Goal: Information Seeking & Learning: Find specific fact

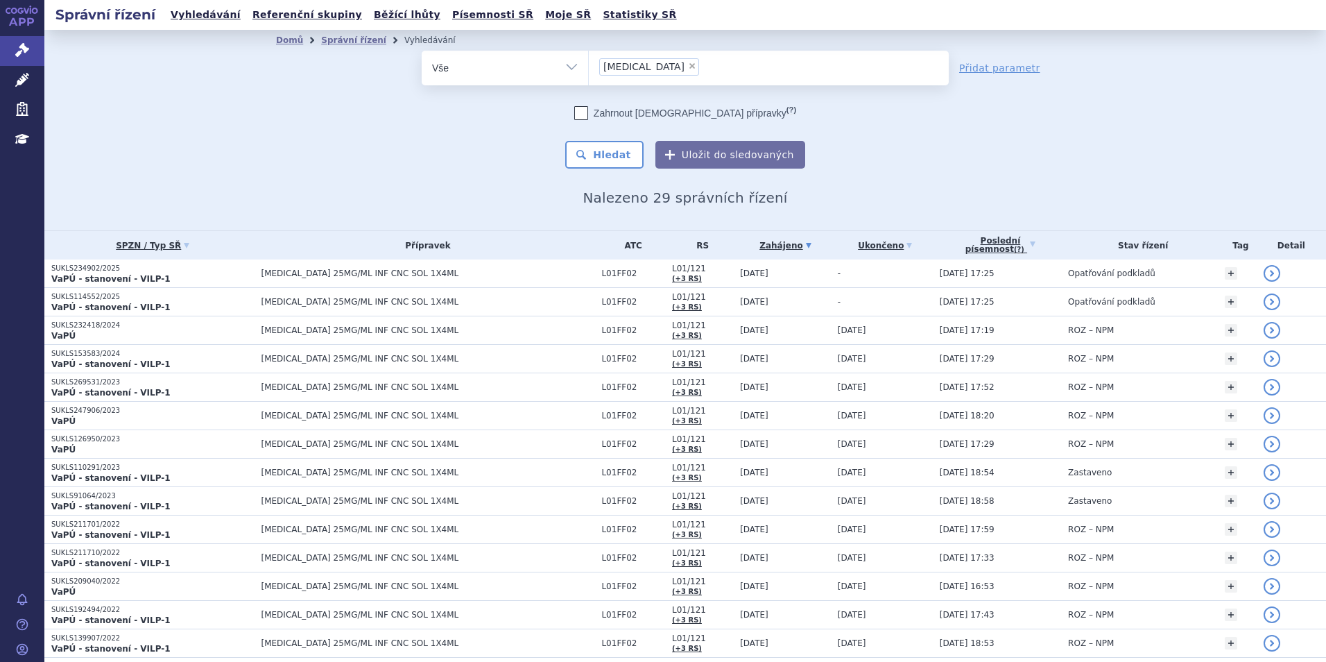
click at [688, 64] on span "×" at bounding box center [692, 66] width 8 height 8
click at [589, 64] on select "keytruda" at bounding box center [588, 67] width 1 height 35
select select
click at [644, 64] on ul at bounding box center [769, 65] width 360 height 29
click at [589, 64] on select "keytruda" at bounding box center [588, 67] width 1 height 35
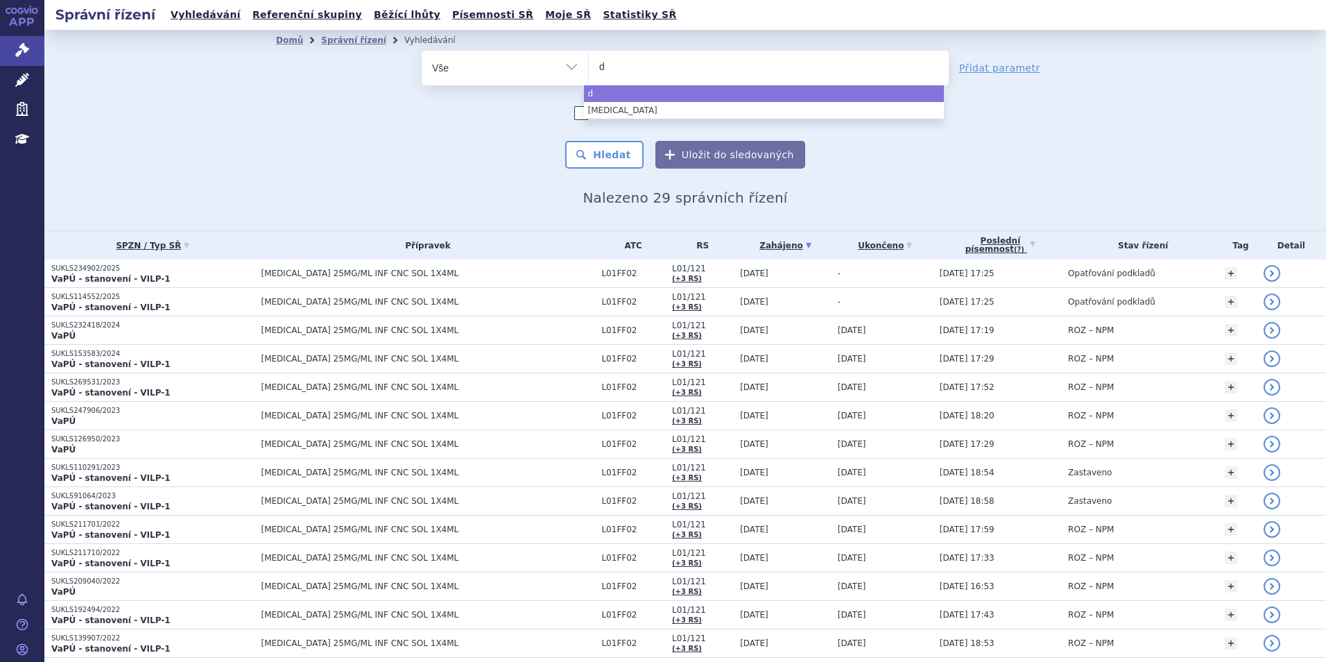
type input "da"
type input "darz"
type input "darzal"
type input "[MEDICAL_DATA]"
select select "[MEDICAL_DATA]"
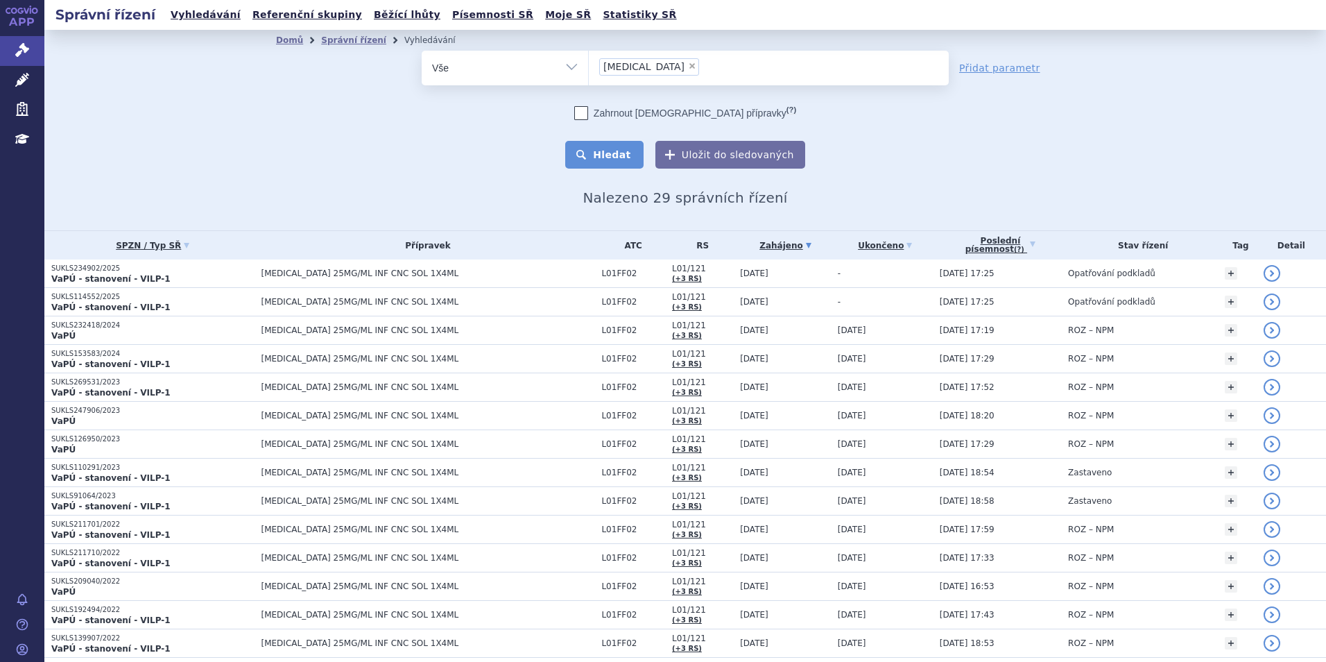
click at [600, 161] on button "Hledat" at bounding box center [604, 155] width 78 height 28
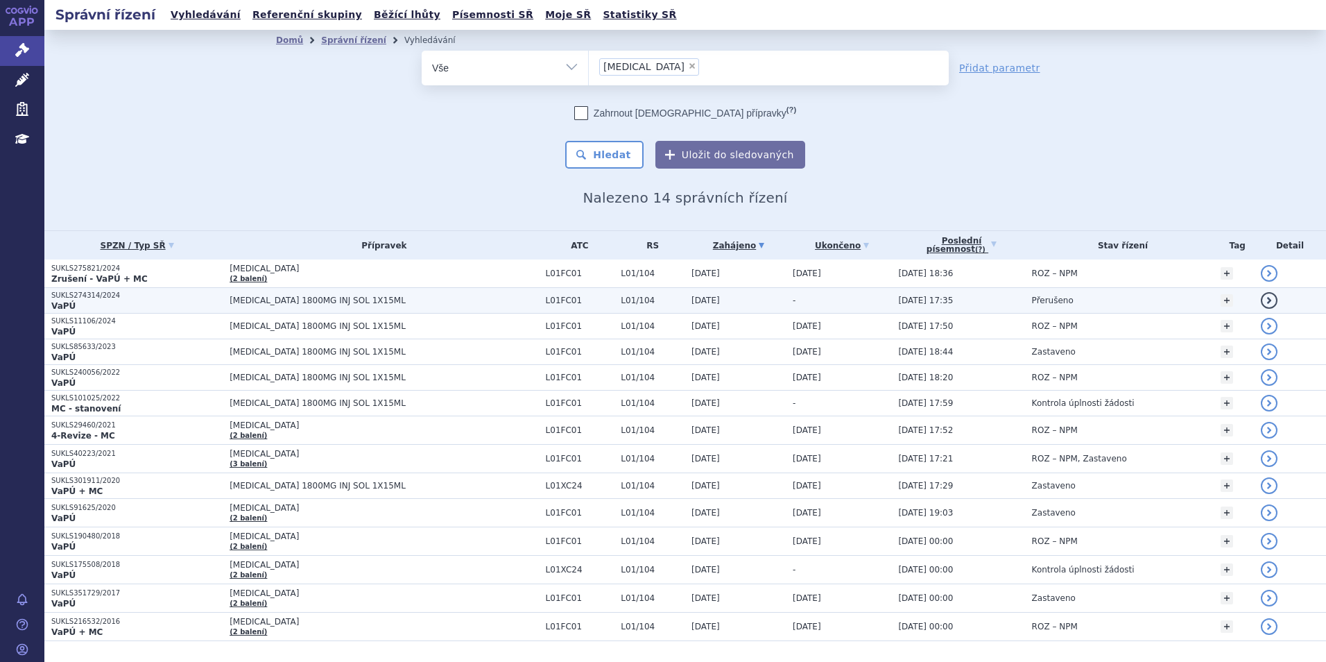
click at [490, 308] on td "[MEDICAL_DATA] 1800MG INJ SOL 1X15ML" at bounding box center [381, 301] width 316 height 26
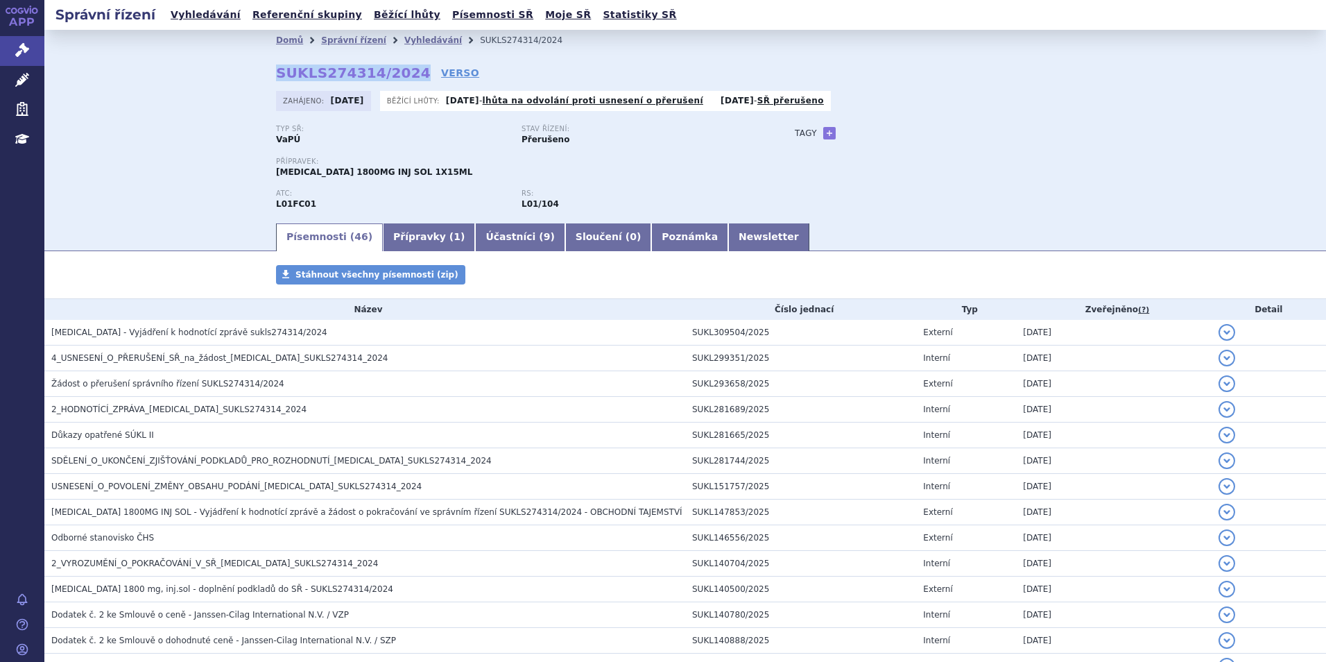
drag, startPoint x: 243, startPoint y: 84, endPoint x: 398, endPoint y: 73, distance: 155.8
click at [398, 73] on div "Domů Správní řízení Vyhledávání SUKLS274314/2024 SUKLS274314/2024 VERSO [GEOGRA…" at bounding box center [685, 136] width 874 height 171
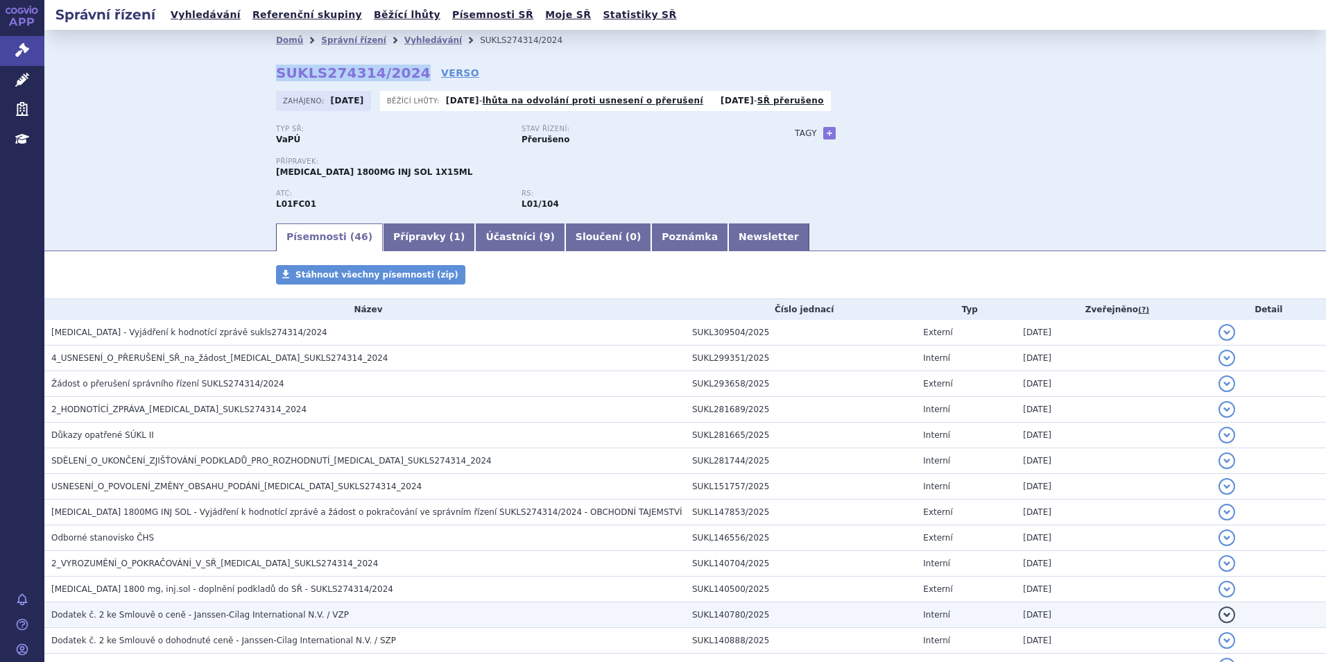
copy strong "SUKLS274314/2024"
